Goal: Information Seeking & Learning: Get advice/opinions

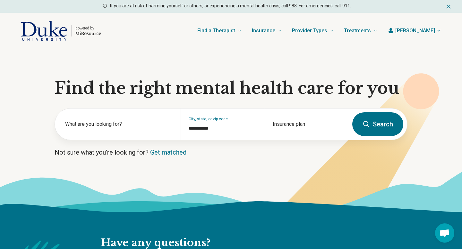
click at [368, 121] on icon at bounding box center [366, 125] width 8 height 8
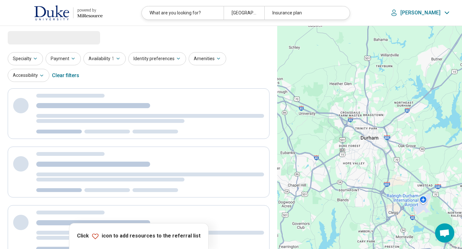
select select "***"
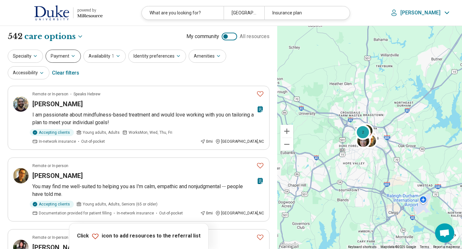
click at [74, 56] on icon "button" at bounding box center [73, 56] width 5 height 5
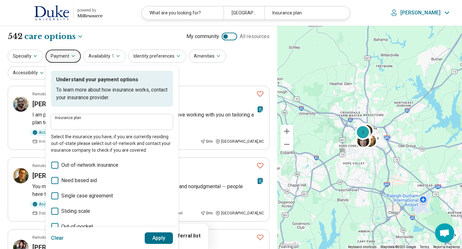
click at [66, 120] on label "Insurance plan" at bounding box center [112, 118] width 114 height 4
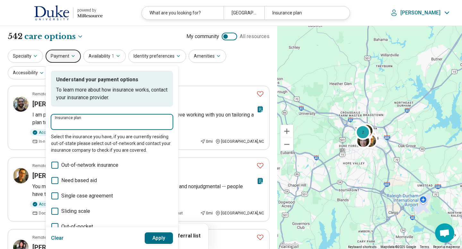
click at [66, 120] on input "Insurance plan" at bounding box center [112, 124] width 114 height 8
click at [60, 137] on div "DSHIP" at bounding box center [65, 141] width 28 height 13
type input "*****"
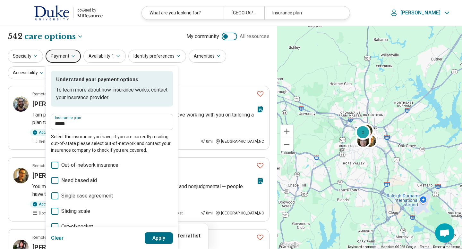
click at [163, 240] on button "Apply" at bounding box center [159, 239] width 29 height 12
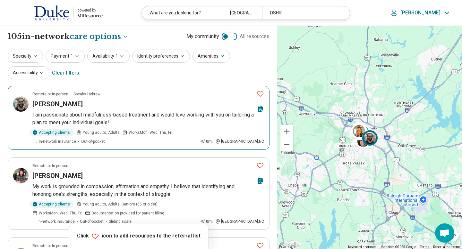
click at [261, 95] on icon "Favorite" at bounding box center [260, 94] width 8 height 8
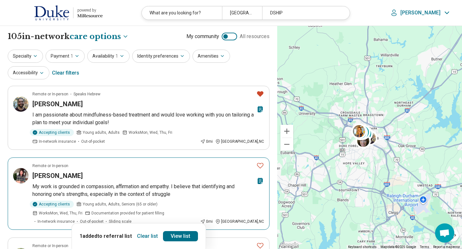
click at [261, 168] on icon "Favorite" at bounding box center [260, 166] width 8 height 8
click at [261, 165] on icon "Favorite" at bounding box center [260, 165] width 6 height 5
click at [259, 96] on icon "Favorite" at bounding box center [260, 93] width 6 height 5
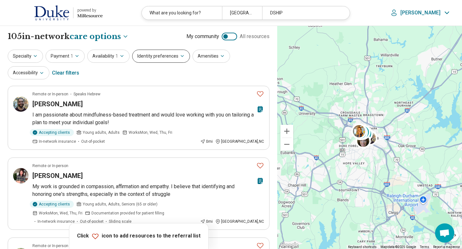
click at [180, 57] on icon "button" at bounding box center [182, 56] width 5 height 5
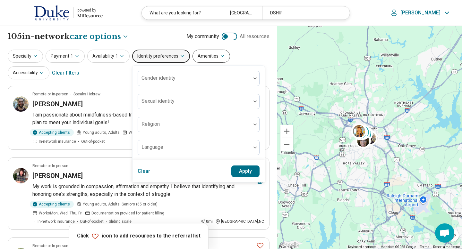
click at [220, 59] on button "Amenities" at bounding box center [211, 56] width 38 height 13
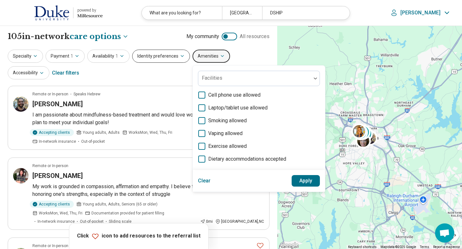
click at [180, 58] on icon "button" at bounding box center [182, 56] width 5 height 5
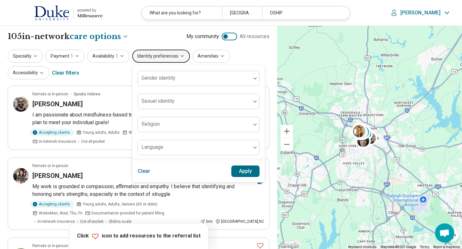
click at [211, 158] on div "Gender identity Sexual identity Religion Language" at bounding box center [198, 113] width 132 height 95
click at [244, 53] on div "Specialty Payment 1 Availability 1 Identity preferences Gender identity Sexual …" at bounding box center [139, 65] width 262 height 31
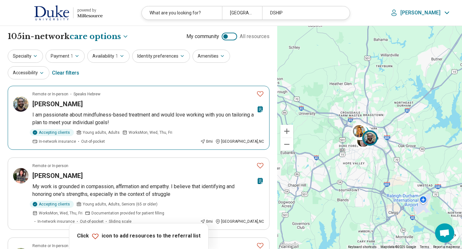
click at [260, 95] on icon "Favorite" at bounding box center [260, 94] width 8 height 8
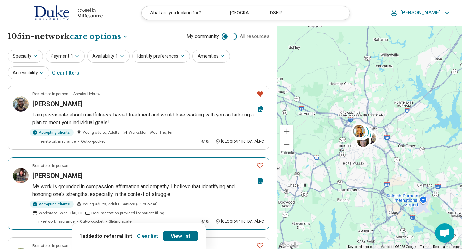
click at [261, 166] on icon "Favorite" at bounding box center [260, 166] width 8 height 8
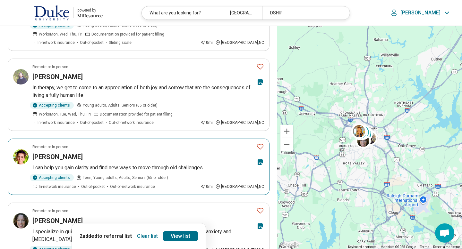
scroll to position [180, 0]
click at [260, 143] on icon "Favorite" at bounding box center [260, 147] width 8 height 8
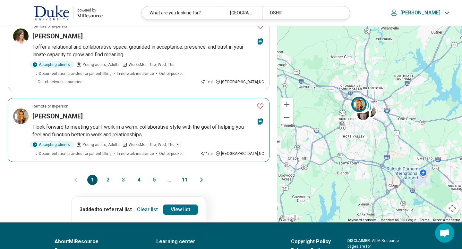
scroll to position [667, 0]
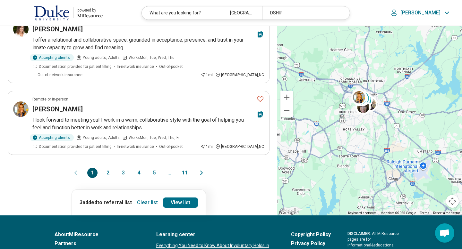
click at [108, 168] on button "2" at bounding box center [108, 173] width 10 height 10
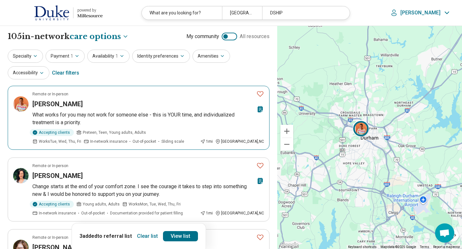
click at [261, 93] on icon "Favorite" at bounding box center [260, 94] width 8 height 8
click at [259, 166] on icon "Favorite" at bounding box center [260, 166] width 8 height 8
click at [184, 237] on link "View list" at bounding box center [180, 237] width 35 height 10
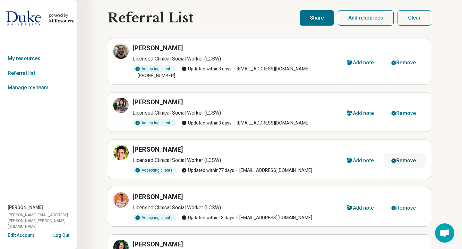
click at [408, 158] on div "Remove" at bounding box center [406, 160] width 20 height 5
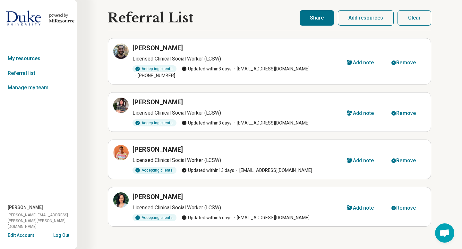
click at [324, 20] on button "Share" at bounding box center [316, 17] width 34 height 15
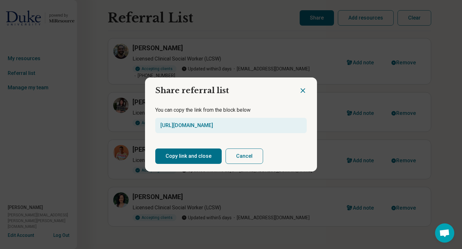
click at [186, 158] on button "Copy link and close" at bounding box center [188, 156] width 66 height 15
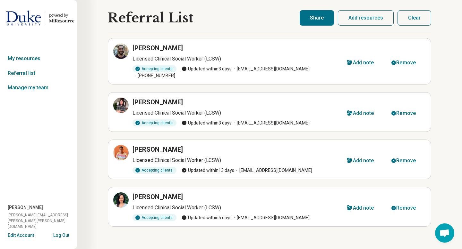
click at [310, 22] on button "Share" at bounding box center [316, 17] width 34 height 15
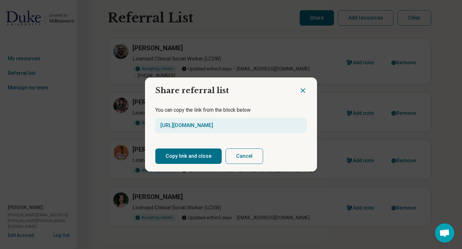
click at [190, 157] on button "Copy link and close" at bounding box center [188, 156] width 66 height 15
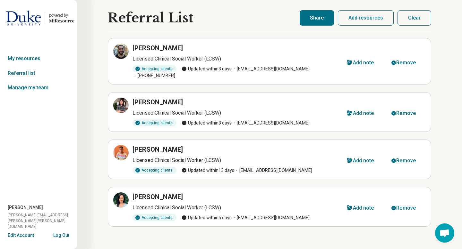
click at [324, 21] on button "Share" at bounding box center [316, 17] width 34 height 15
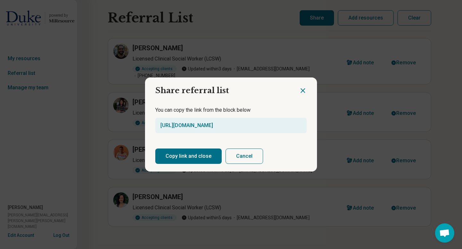
click at [193, 158] on button "Copy link and close" at bounding box center [188, 156] width 66 height 15
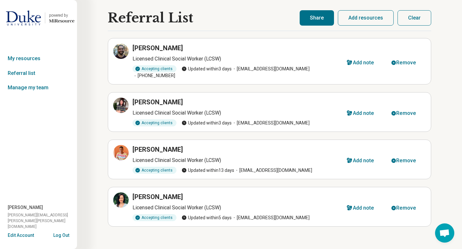
click at [414, 21] on button "Clear" at bounding box center [414, 17] width 34 height 15
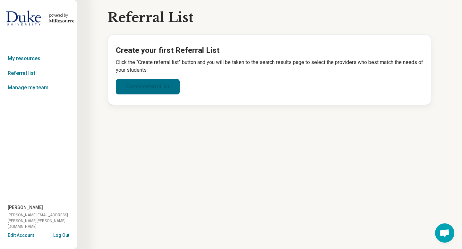
click at [169, 90] on link "Create referral list" at bounding box center [148, 86] width 64 height 15
select select "***"
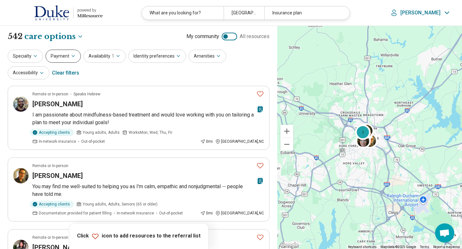
click at [61, 56] on button "Payment" at bounding box center [63, 56] width 35 height 13
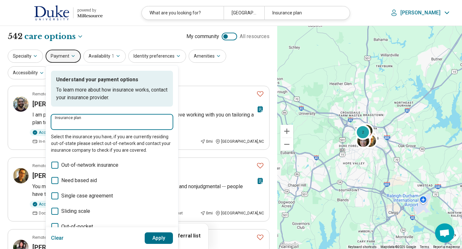
click at [67, 122] on input "Insurance plan" at bounding box center [112, 124] width 114 height 8
type input "*****"
click at [65, 143] on div "DSHIP" at bounding box center [65, 141] width 28 height 13
type input "*****"
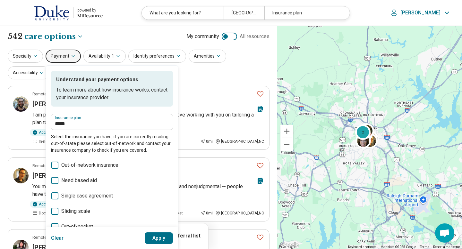
click at [156, 239] on button "Apply" at bounding box center [159, 239] width 29 height 12
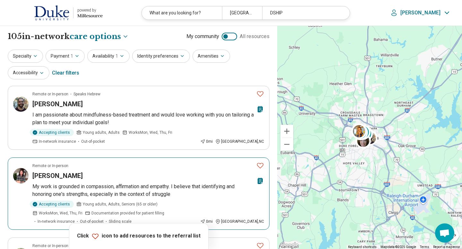
click at [260, 165] on icon "Favorite" at bounding box center [260, 166] width 8 height 8
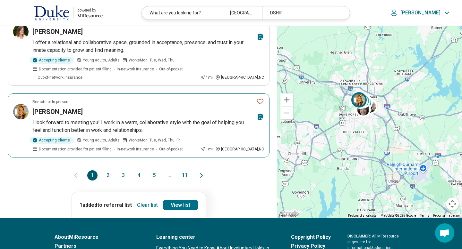
scroll to position [667, 0]
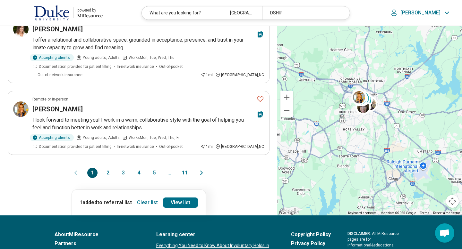
click at [107, 168] on button "2" at bounding box center [108, 173] width 10 height 10
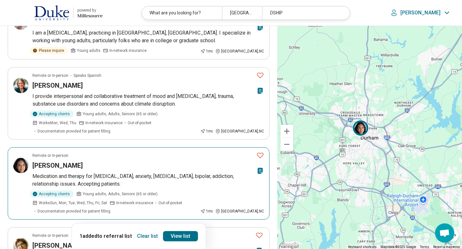
scroll to position [398, 0]
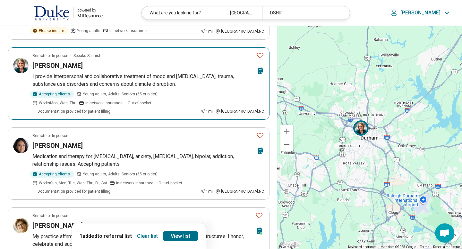
click at [55, 67] on h3 "[PERSON_NAME]" at bounding box center [57, 65] width 50 height 9
click at [260, 57] on icon "Favorite" at bounding box center [260, 56] width 8 height 8
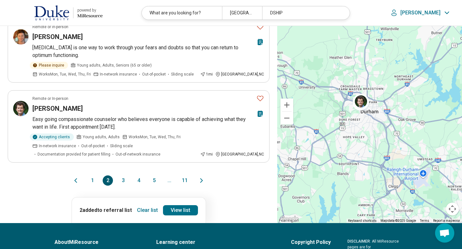
click at [123, 176] on button "3" at bounding box center [123, 181] width 10 height 10
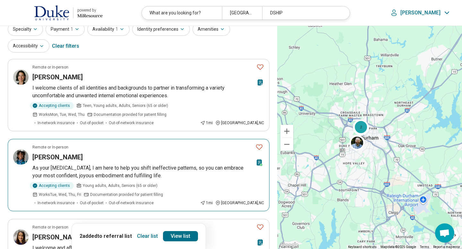
scroll to position [38, 0]
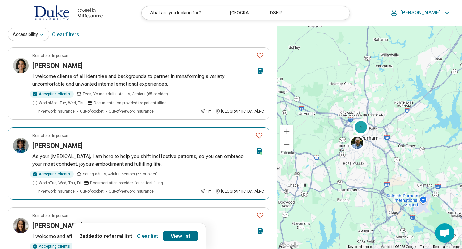
click at [260, 136] on icon "Favorite" at bounding box center [259, 136] width 8 height 8
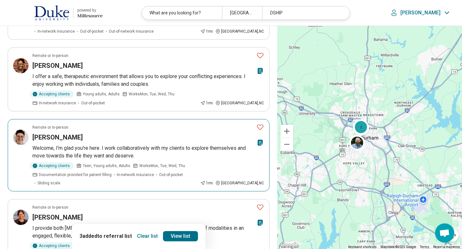
scroll to position [436, 0]
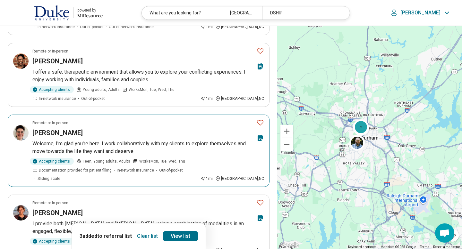
click at [260, 119] on icon "Favorite" at bounding box center [260, 123] width 8 height 8
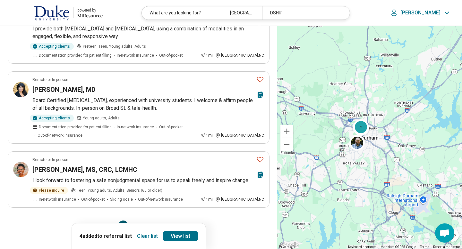
scroll to position [654, 0]
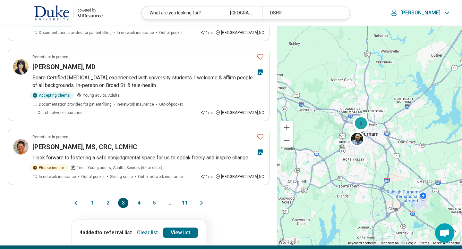
click at [141, 198] on button "4" at bounding box center [138, 203] width 10 height 10
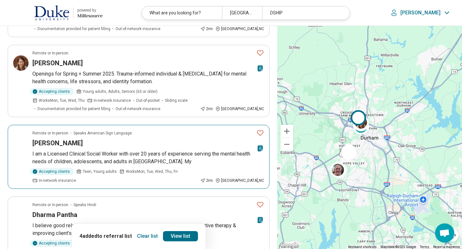
scroll to position [552, 0]
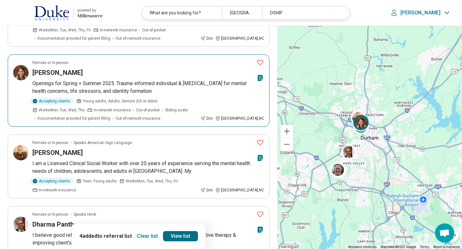
click at [52, 74] on h3 "[PERSON_NAME]" at bounding box center [57, 72] width 50 height 9
click at [260, 64] on icon "Favorite" at bounding box center [260, 63] width 8 height 8
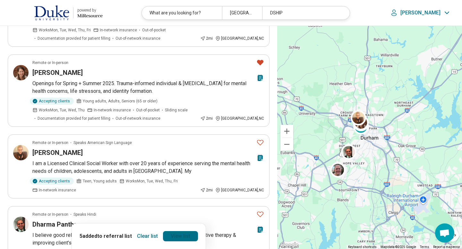
click at [172, 236] on link "View list" at bounding box center [180, 237] width 35 height 10
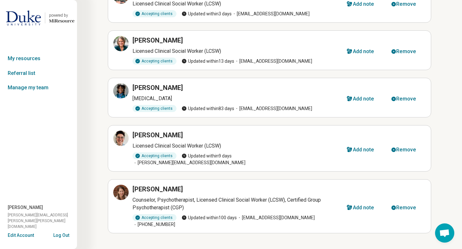
scroll to position [55, 0]
click at [402, 205] on div "Remove" at bounding box center [406, 207] width 20 height 5
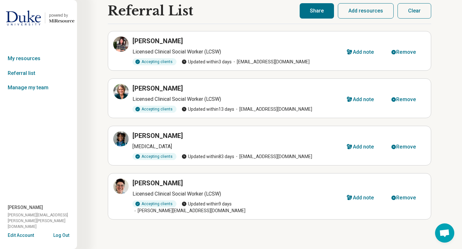
scroll to position [0, 0]
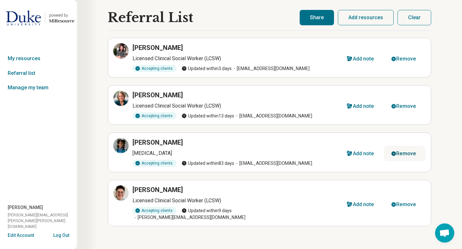
click at [399, 153] on div "Remove" at bounding box center [406, 153] width 20 height 5
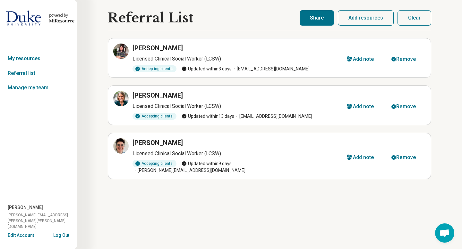
click at [316, 19] on button "Share" at bounding box center [316, 17] width 34 height 15
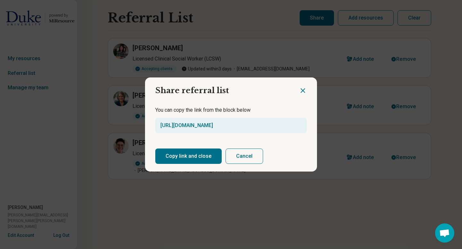
click at [189, 157] on button "Copy link and close" at bounding box center [188, 156] width 66 height 15
